Goal: Task Accomplishment & Management: Complete application form

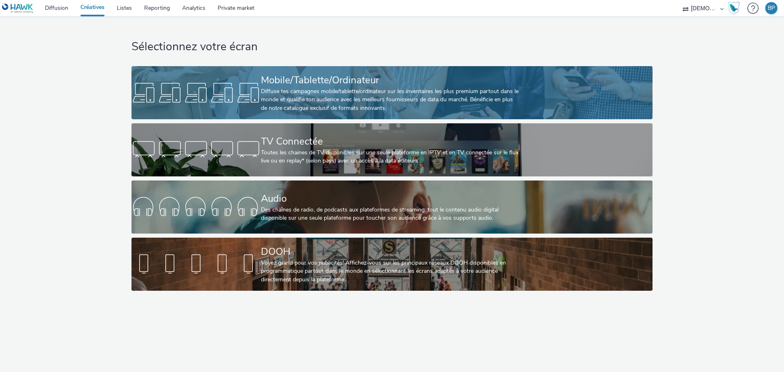
click at [380, 84] on div "Mobile/Tablette/Ordinateur" at bounding box center [390, 80] width 259 height 14
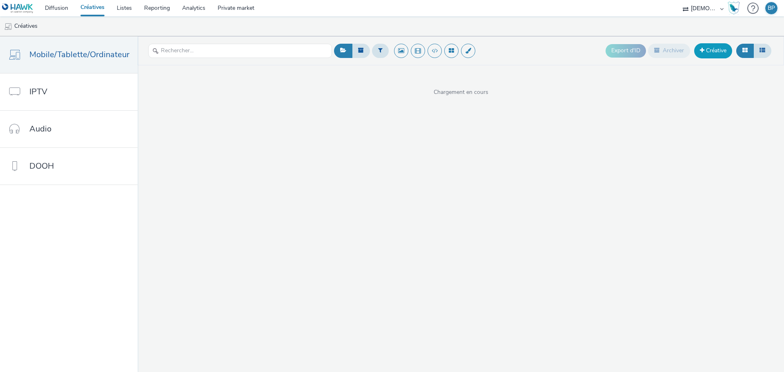
click at [704, 46] on link "Créative" at bounding box center [713, 50] width 38 height 15
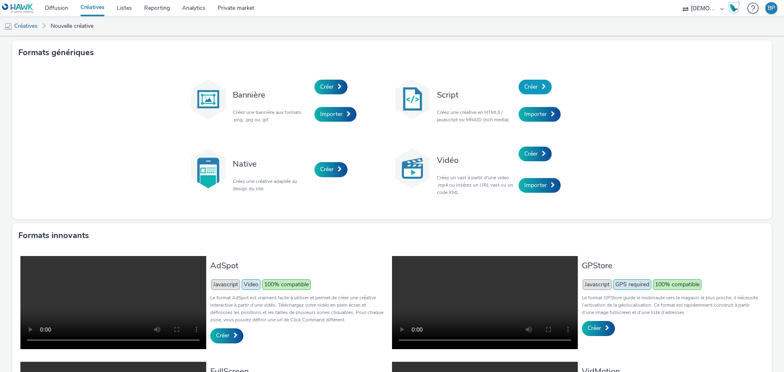
click at [542, 87] on span at bounding box center [544, 87] width 4 height 6
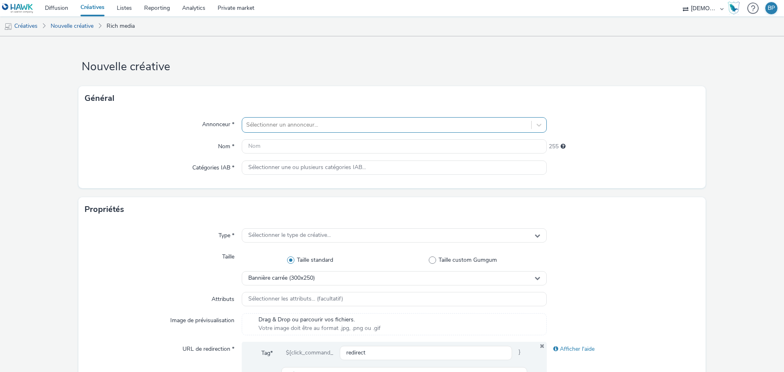
click at [321, 120] on div at bounding box center [386, 125] width 281 height 10
type input "miroite"
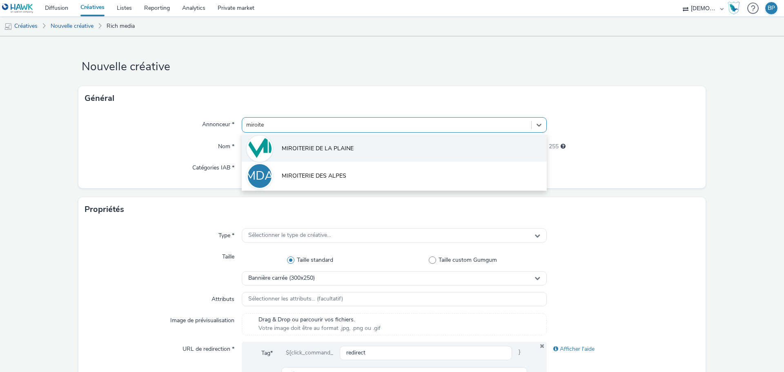
click at [352, 157] on li "MIROITERIE DE LA PLAINE" at bounding box center [394, 147] width 305 height 27
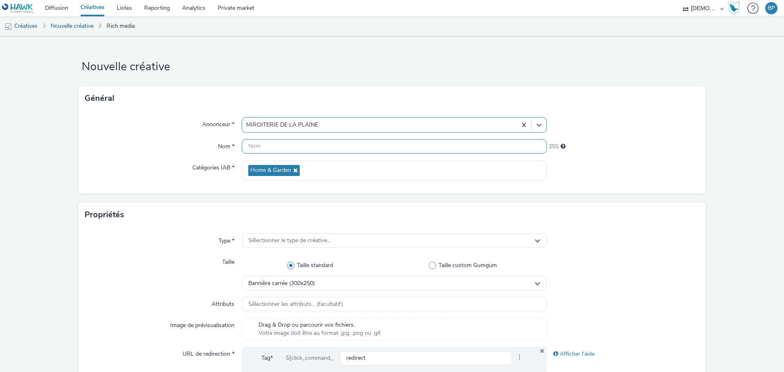
click at [311, 151] on input "text" at bounding box center [394, 146] width 305 height 14
type input "320x480_PO"
click at [631, 200] on form "Nouvelle créative Général Annonceur * MIROITERIE DE LA PLAINE Nom * 320x480_PO …" at bounding box center [392, 371] width 784 height 670
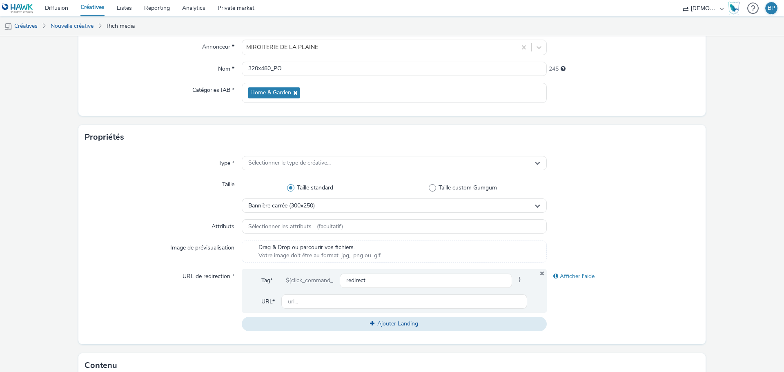
scroll to position [122, 0]
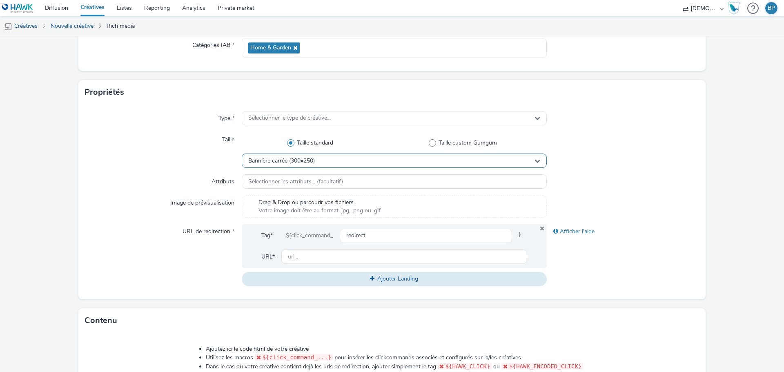
click at [386, 156] on div "Bannière carrée (300x250)" at bounding box center [394, 160] width 305 height 14
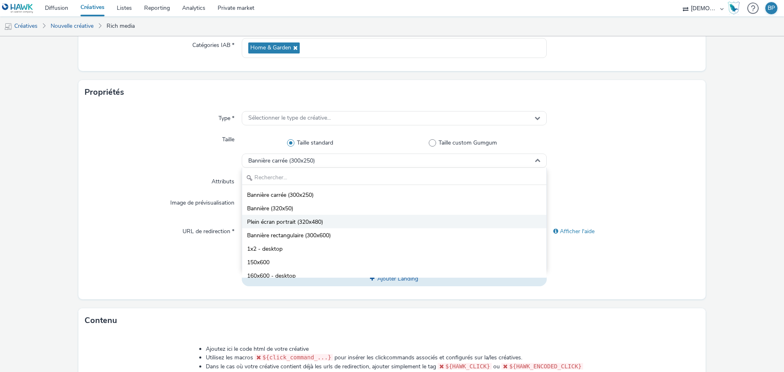
click at [305, 219] on span "Plein écran portrait (320x480)" at bounding box center [285, 222] width 76 height 8
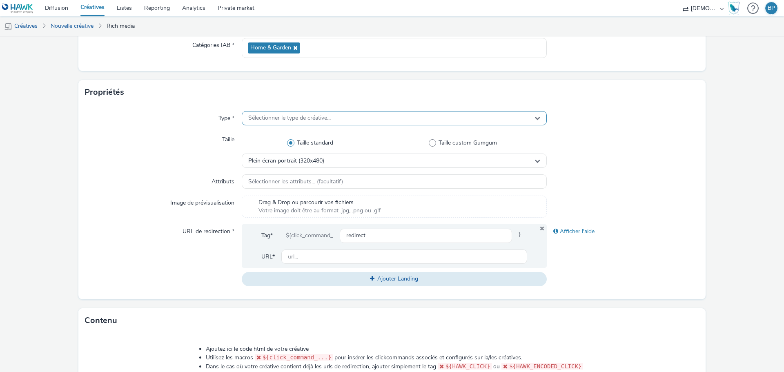
click at [300, 123] on div "Sélectionner le type de créative..." at bounding box center [394, 118] width 305 height 14
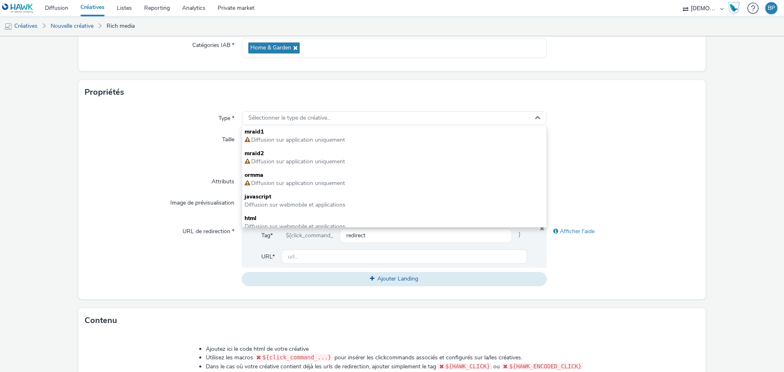
click at [284, 216] on span "html" at bounding box center [393, 218] width 299 height 8
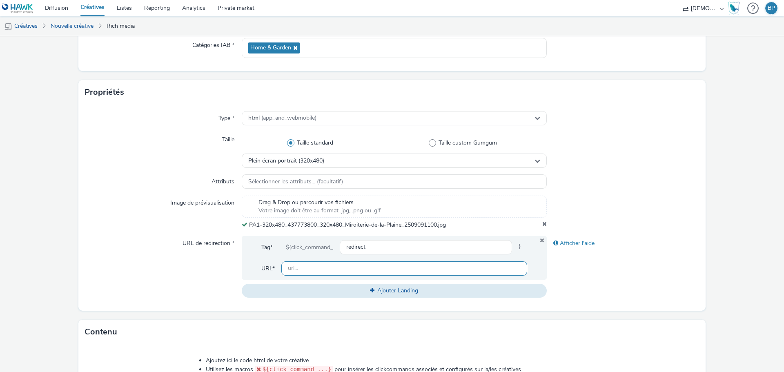
click at [339, 266] on input "text" at bounding box center [404, 268] width 246 height 14
paste input "[URL][DOMAIN_NAME]"
type input "[URL][DOMAIN_NAME]"
click at [710, 146] on form "Nouvelle créative Général Annonceur * MIROITERIE DE LA PLAINE Nom * 320x480_PO …" at bounding box center [392, 254] width 784 height 681
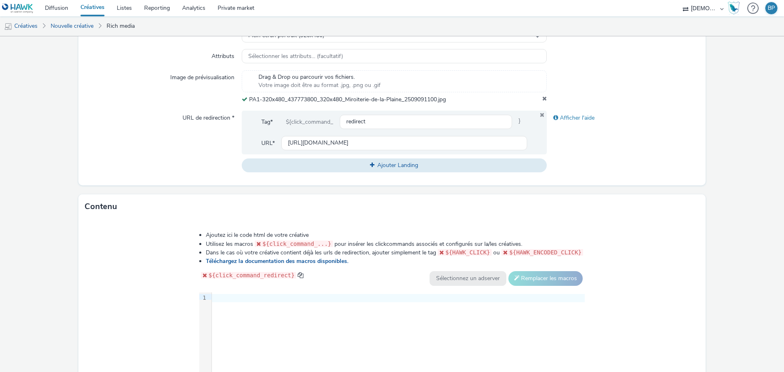
scroll to position [345, 0]
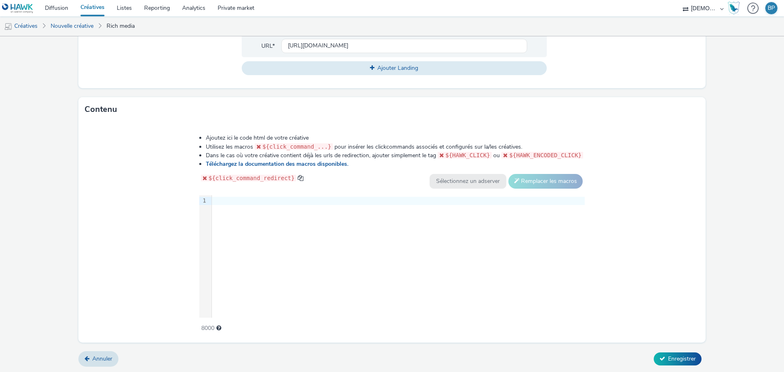
click at [635, 242] on div "Ajoutez ici le code html de votre créative Utilisez les macros ${click_command_…" at bounding box center [391, 232] width 627 height 220
click at [361, 200] on div at bounding box center [398, 201] width 373 height 8
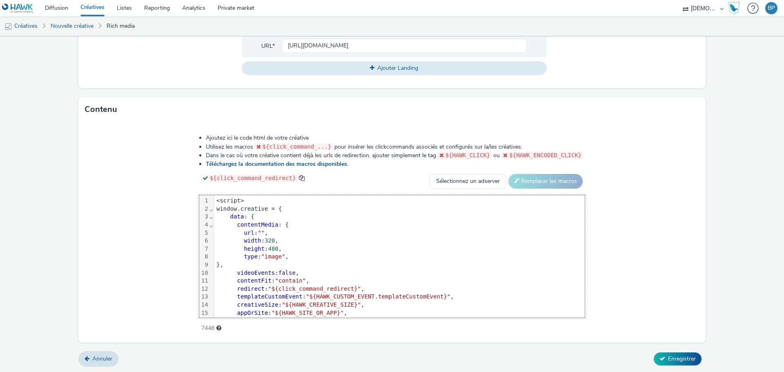
scroll to position [40, 0]
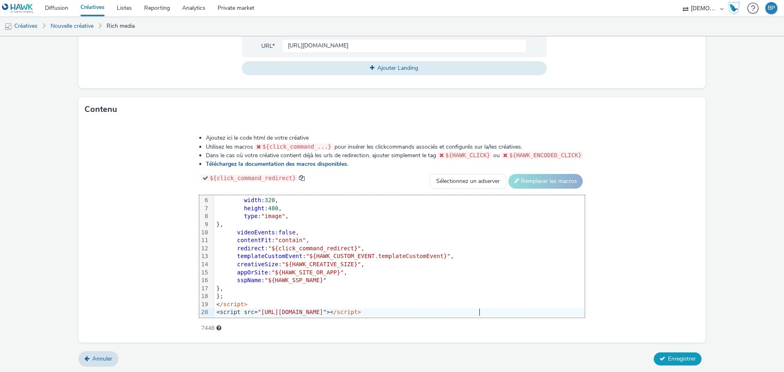
click at [668, 360] on span "Enregistrer" at bounding box center [682, 359] width 28 height 8
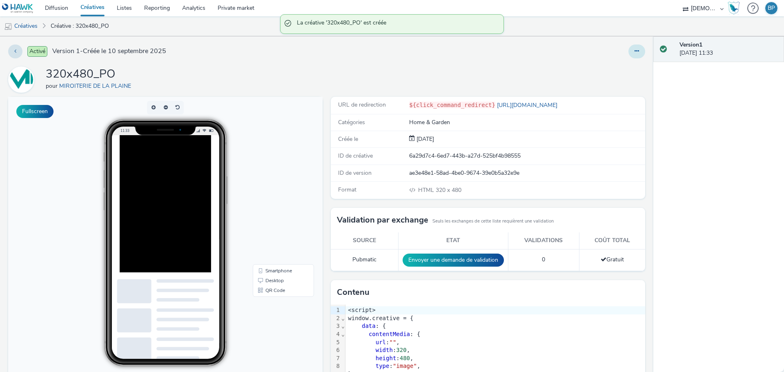
click at [630, 47] on button at bounding box center [636, 51] width 17 height 14
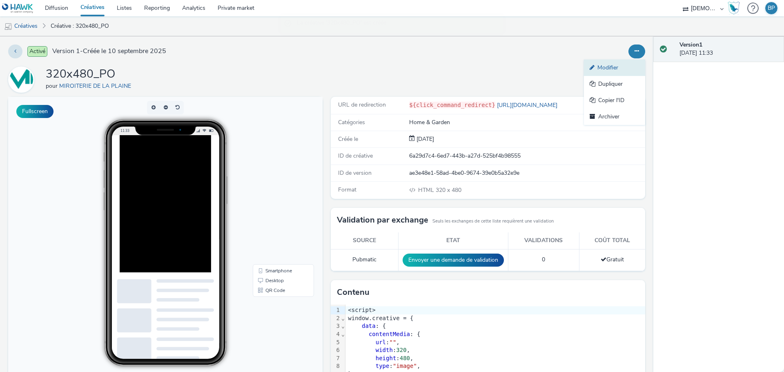
click at [607, 62] on link "Modifier" at bounding box center [614, 68] width 61 height 16
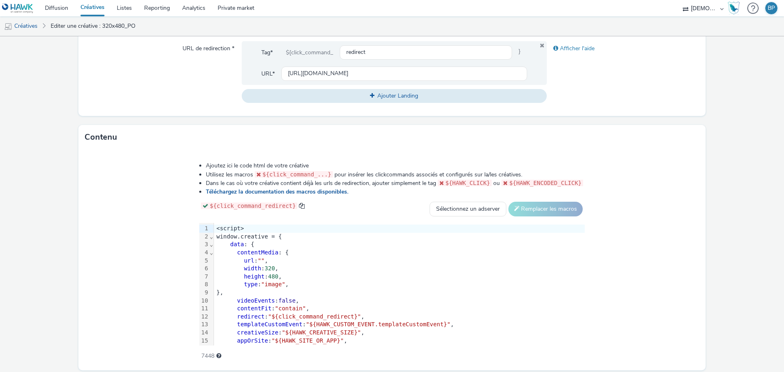
scroll to position [350, 0]
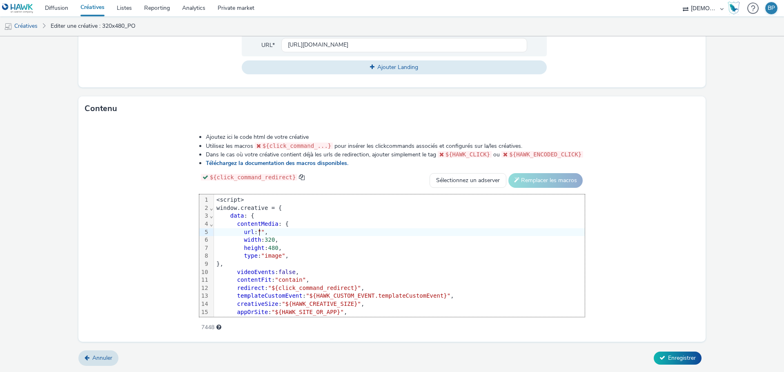
click at [260, 231] on span """" at bounding box center [261, 232] width 7 height 7
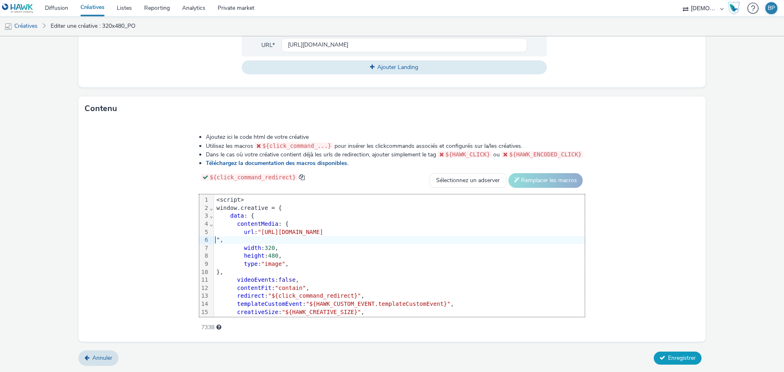
click at [680, 359] on span "Enregistrer" at bounding box center [682, 358] width 28 height 8
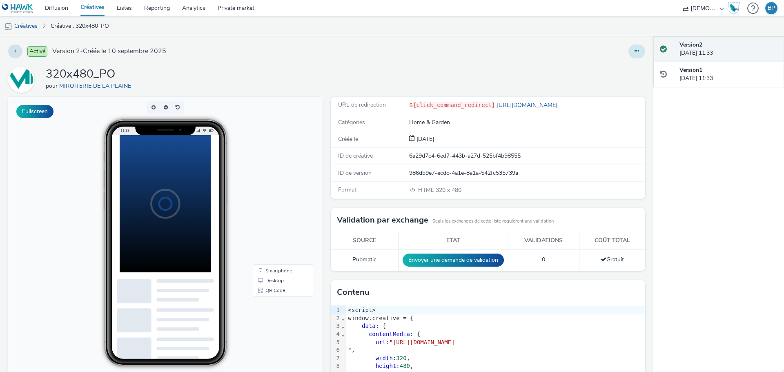
click at [628, 49] on button at bounding box center [636, 51] width 17 height 14
click at [611, 65] on link "Modifier" at bounding box center [614, 68] width 61 height 16
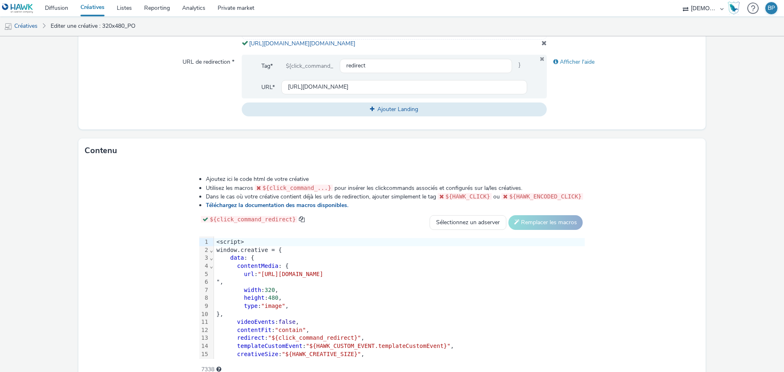
scroll to position [350, 0]
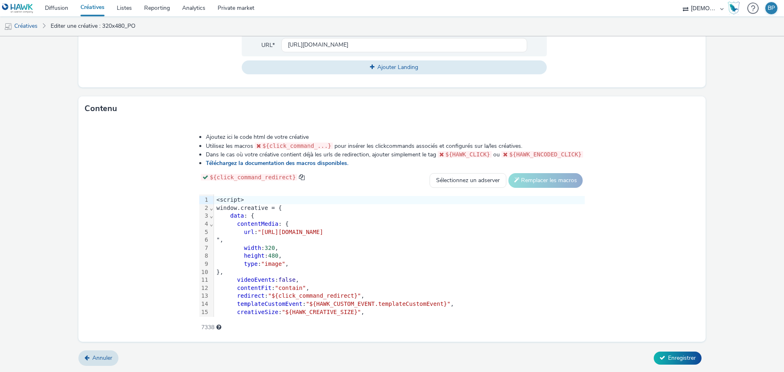
click at [663, 348] on form "Editer une créative Général Annonceur * MIROITERIE DE LA PLAINE Nom * 320x480_P…" at bounding box center [392, 33] width 784 height 678
click at [669, 357] on span "Enregistrer" at bounding box center [682, 358] width 28 height 8
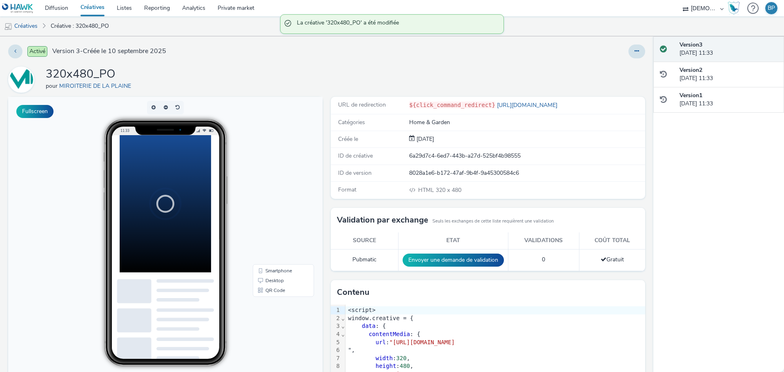
click at [456, 58] on div at bounding box center [517, 51] width 255 height 14
click at [190, 218] on img at bounding box center [185, 233] width 52 height 52
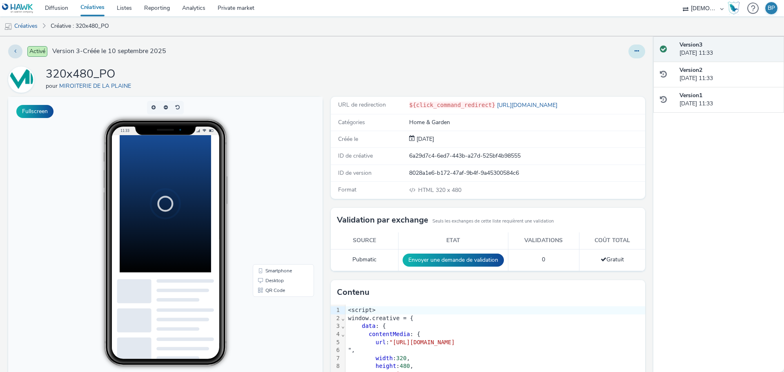
click at [634, 49] on icon at bounding box center [636, 51] width 4 height 6
click at [615, 71] on link "Modifier" at bounding box center [614, 68] width 61 height 16
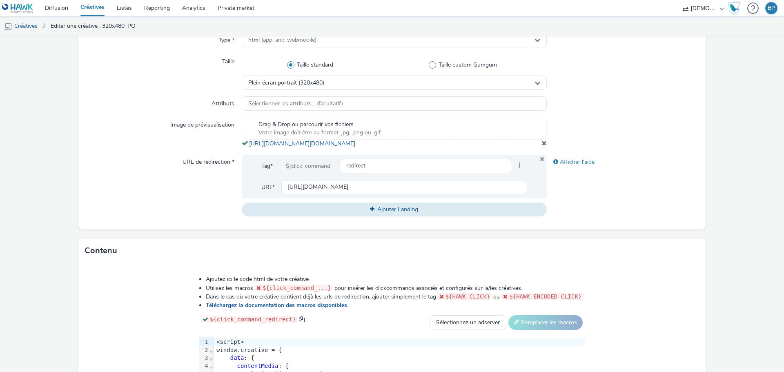
scroll to position [204, 0]
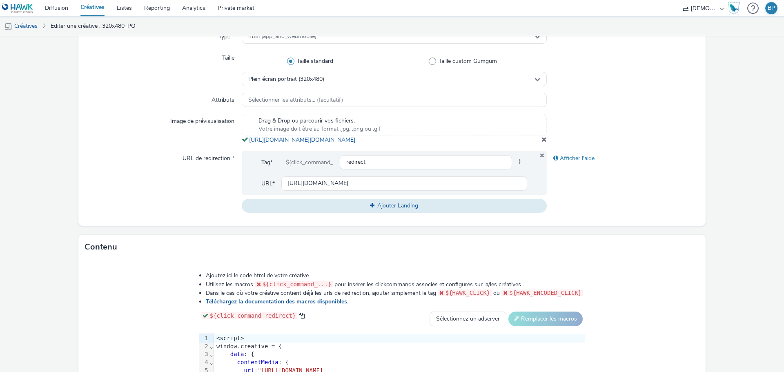
click at [541, 142] on span at bounding box center [543, 139] width 5 height 7
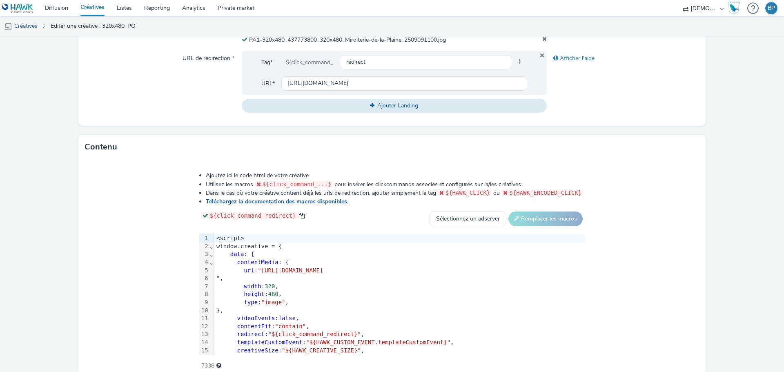
scroll to position [345, 0]
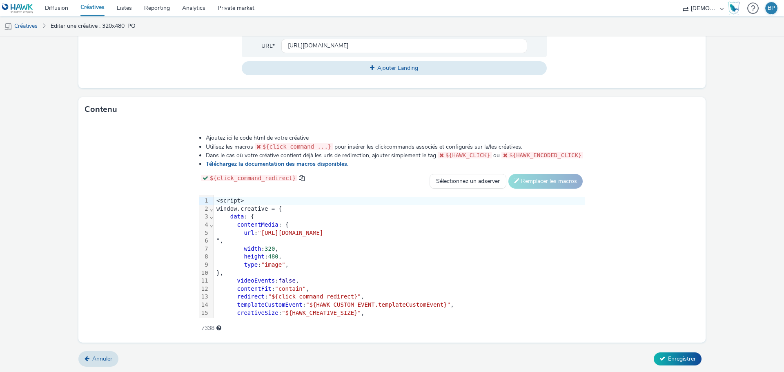
click at [631, 285] on div "Ajoutez ici le code html de votre créative Utilisez les macros ${click_command_…" at bounding box center [391, 232] width 627 height 220
click at [391, 293] on div "redirect : "${click_command_redirect}" ," at bounding box center [399, 297] width 371 height 8
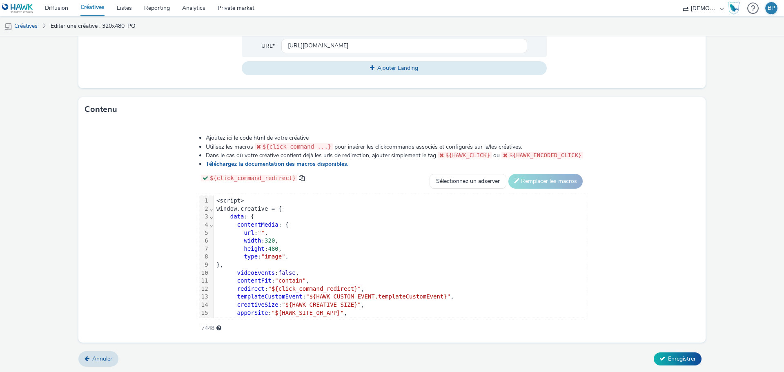
scroll to position [40, 0]
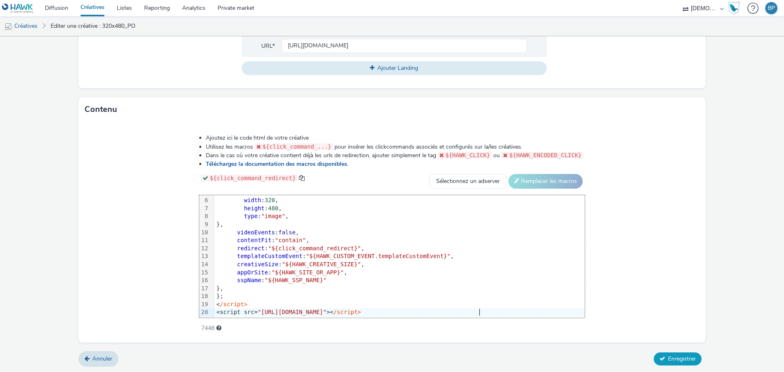
click at [680, 352] on button "Enregistrer" at bounding box center [677, 358] width 48 height 13
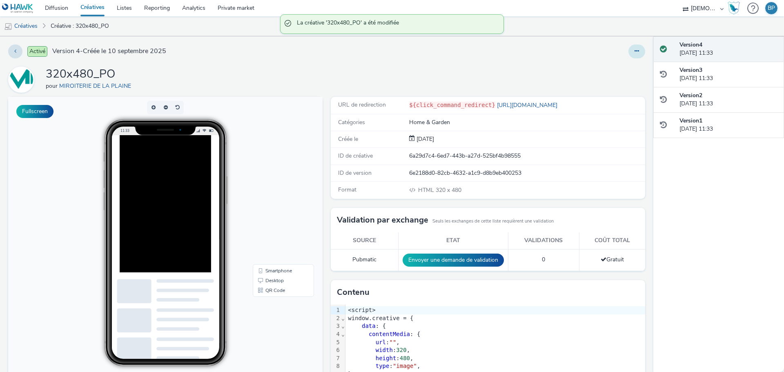
click at [634, 53] on icon at bounding box center [636, 51] width 4 height 6
click at [615, 68] on link "Modifier" at bounding box center [614, 68] width 61 height 16
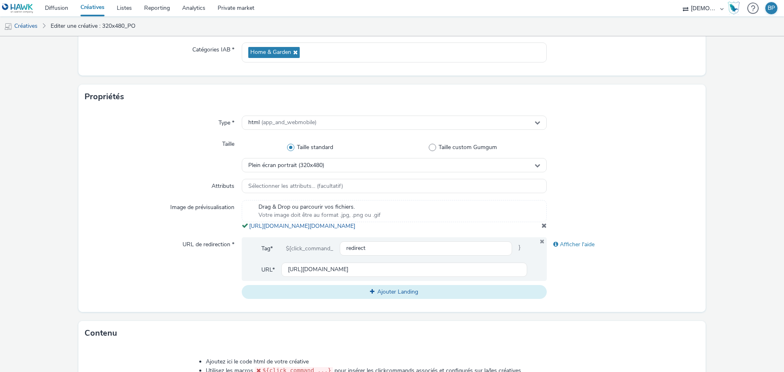
scroll to position [122, 0]
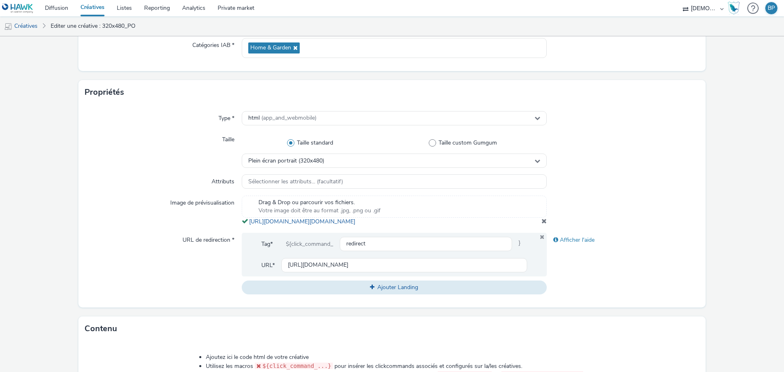
copy div "Votre image doit être au format .jpg, .png ou .gif [URL][DOMAIN_NAME][DOMAIN_NA…"
drag, startPoint x: 422, startPoint y: 233, endPoint x: 247, endPoint y: 217, distance: 175.8
click at [247, 217] on div "Drag & Drop ou parcourir vos fichiers. Votre image doit être au format .jpg, .p…" at bounding box center [394, 210] width 305 height 30
click at [613, 183] on div at bounding box center [622, 181] width 153 height 15
copy span "[URL][DOMAIN_NAME][DOMAIN_NAME]"
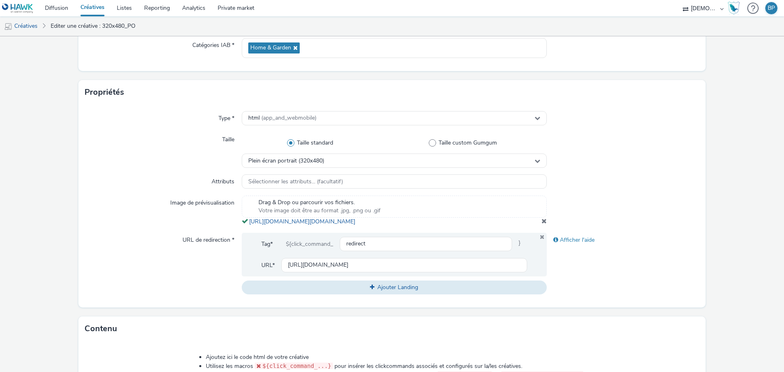
drag, startPoint x: 436, startPoint y: 229, endPoint x: 511, endPoint y: 222, distance: 75.5
click at [242, 224] on div "Drag & Drop ou parcourir vos fichiers. Votre image doit être au format .jpg, .p…" at bounding box center [394, 210] width 305 height 30
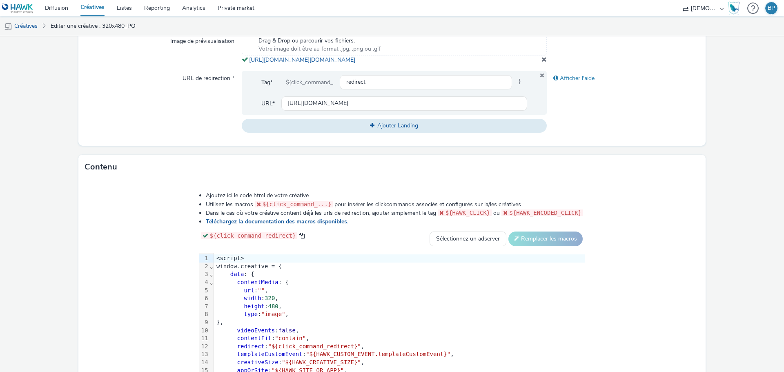
scroll to position [350, 0]
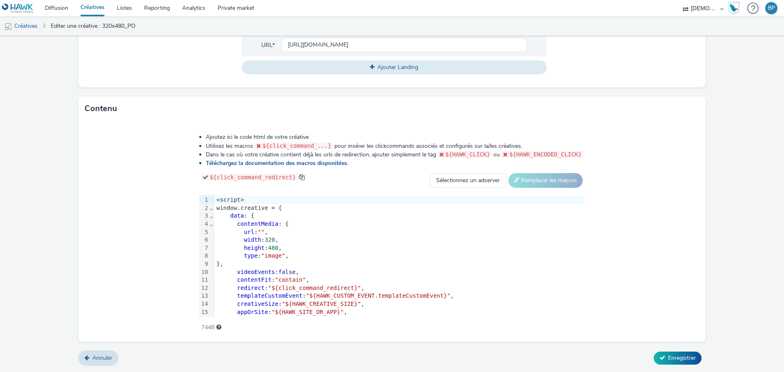
click at [261, 229] on span """" at bounding box center [261, 232] width 7 height 7
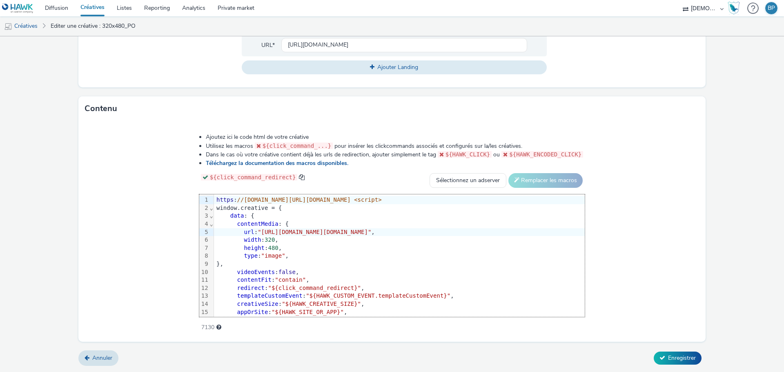
scroll to position [0, 21]
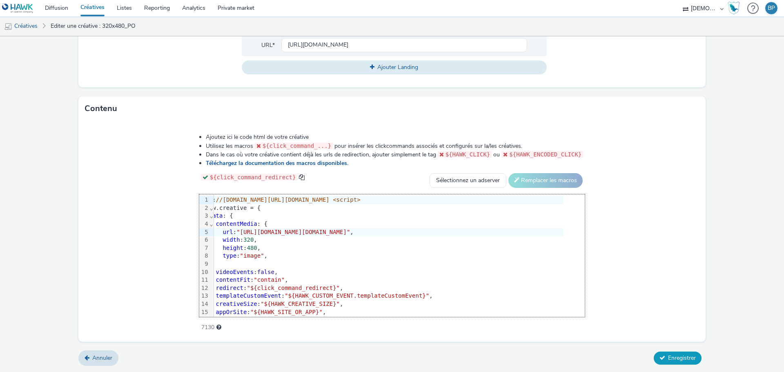
click at [671, 355] on span "Enregistrer" at bounding box center [682, 358] width 28 height 8
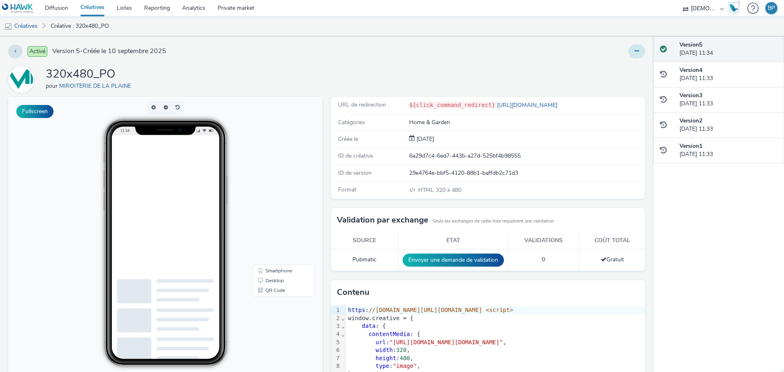
click at [631, 46] on button at bounding box center [636, 51] width 17 height 14
click at [613, 63] on link "Modifier" at bounding box center [614, 68] width 61 height 16
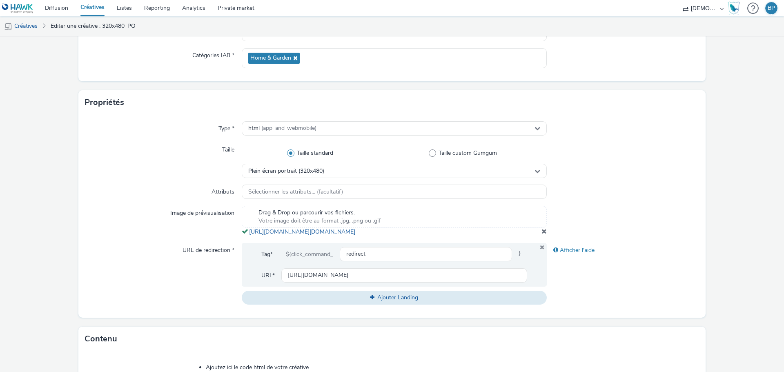
scroll to position [350, 0]
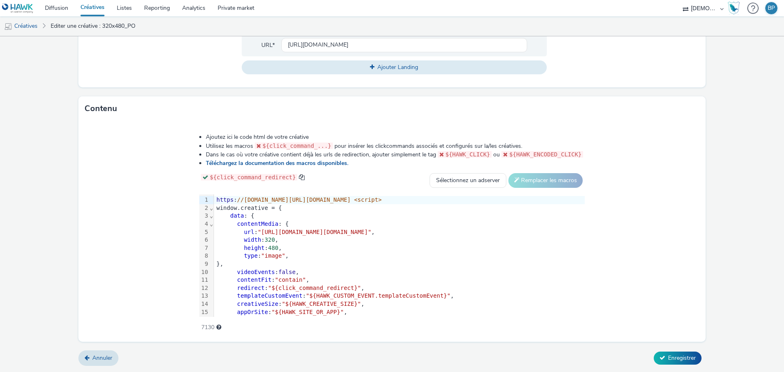
click at [244, 240] on div "width : 320 ," at bounding box center [399, 240] width 371 height 8
click at [582, 241] on div "width : 320 ," at bounding box center [399, 240] width 371 height 8
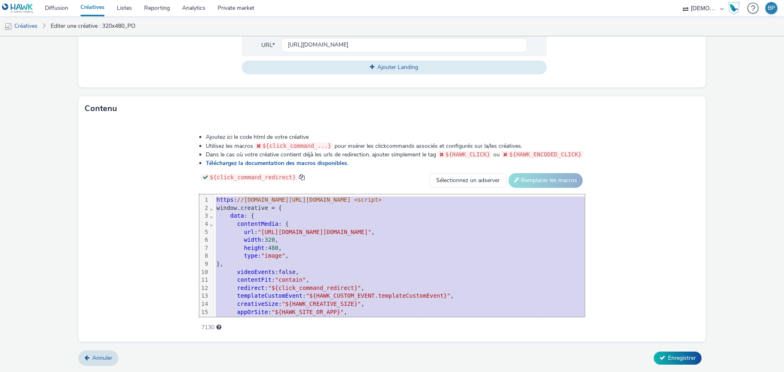
scroll to position [40, 0]
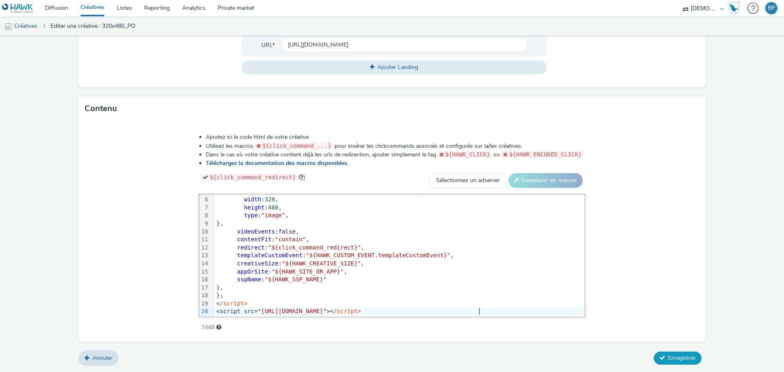
click at [672, 361] on span "Enregistrer" at bounding box center [682, 358] width 28 height 8
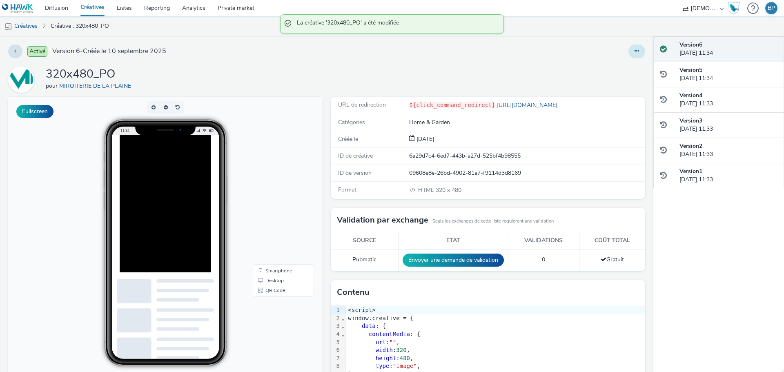
click at [634, 53] on icon at bounding box center [636, 51] width 4 height 6
click at [613, 67] on link "Modifier" at bounding box center [614, 68] width 61 height 16
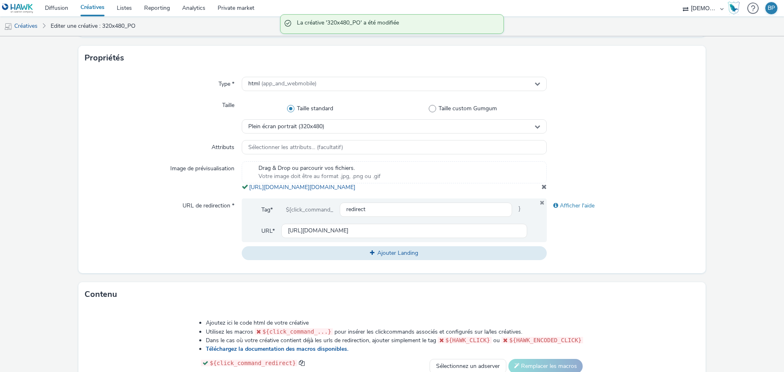
scroll to position [245, 0]
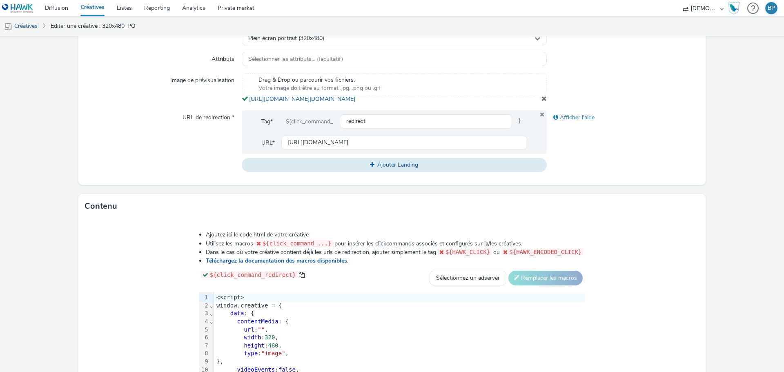
copy link "[URL][DOMAIN_NAME][DOMAIN_NAME]"
drag, startPoint x: 450, startPoint y: 106, endPoint x: 247, endPoint y: 97, distance: 203.9
click at [247, 97] on div "Drag & Drop ou parcourir vos fichiers. Votre image doit être au format .jpg, .p…" at bounding box center [394, 88] width 305 height 30
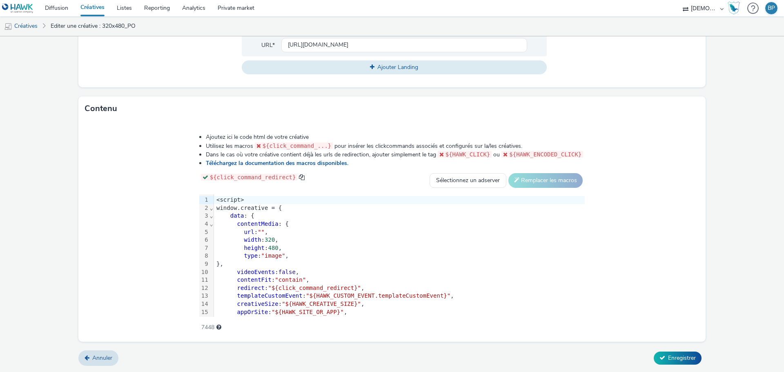
click at [262, 229] on span """" at bounding box center [261, 232] width 7 height 7
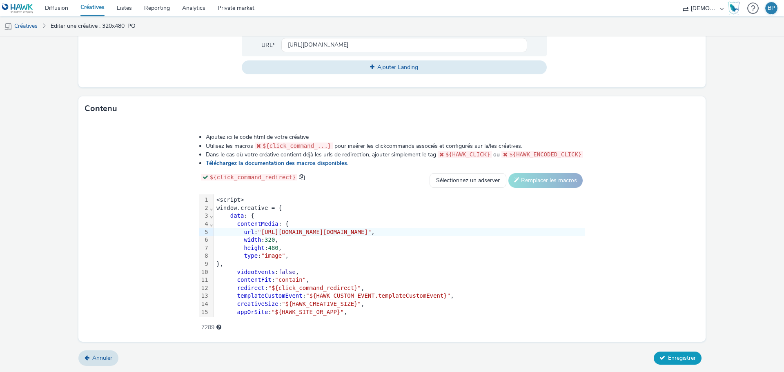
click at [661, 359] on button "Enregistrer" at bounding box center [677, 357] width 48 height 13
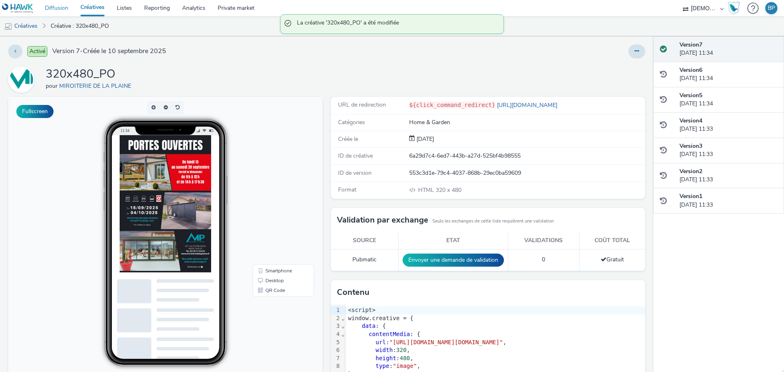
click at [66, 7] on link "Diffusion" at bounding box center [57, 8] width 36 height 16
